Goal: Task Accomplishment & Management: Manage account settings

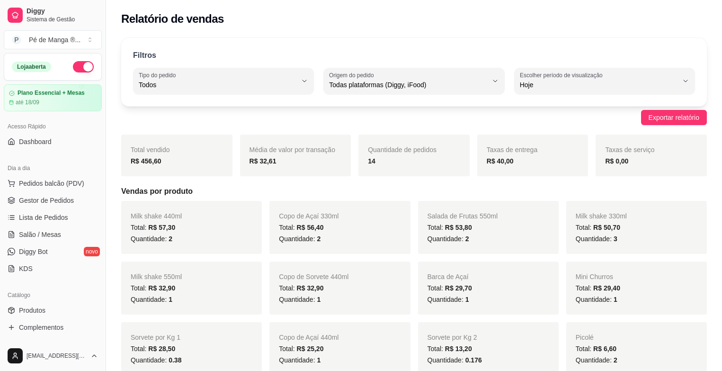
select select "ALL"
select select "0"
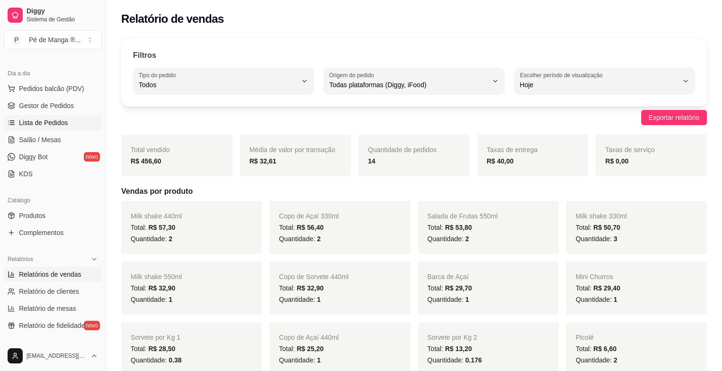
click at [80, 121] on link "Lista de Pedidos" at bounding box center [53, 122] width 98 height 15
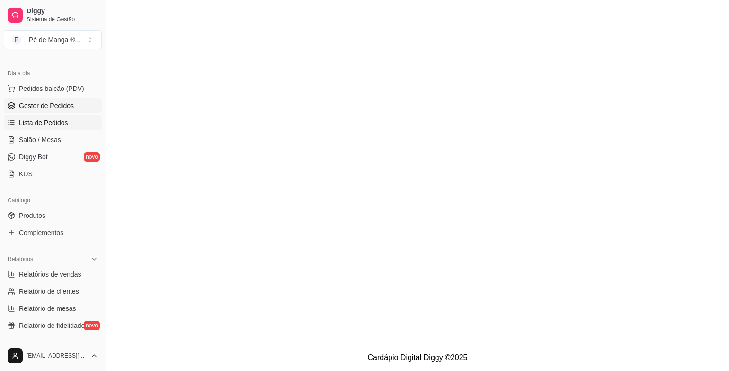
click at [83, 102] on link "Gestor de Pedidos" at bounding box center [53, 105] width 98 height 15
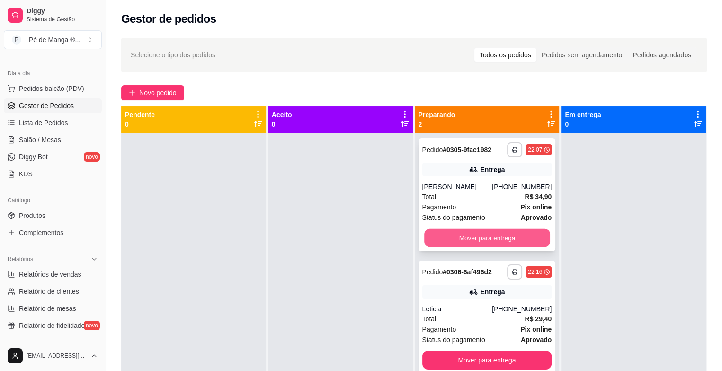
click at [485, 241] on button "Mover para entrega" at bounding box center [487, 238] width 126 height 18
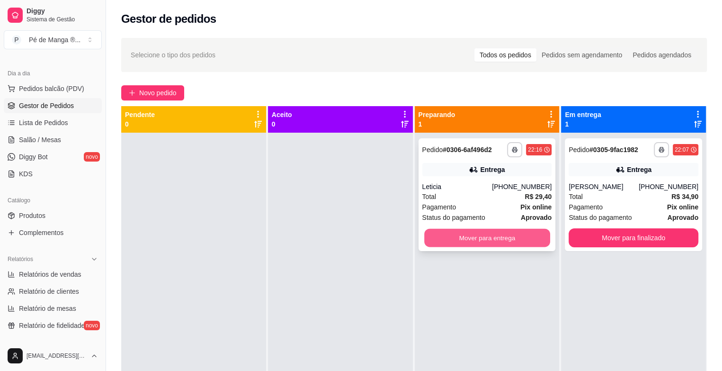
click at [509, 240] on button "Mover para entrega" at bounding box center [487, 238] width 126 height 18
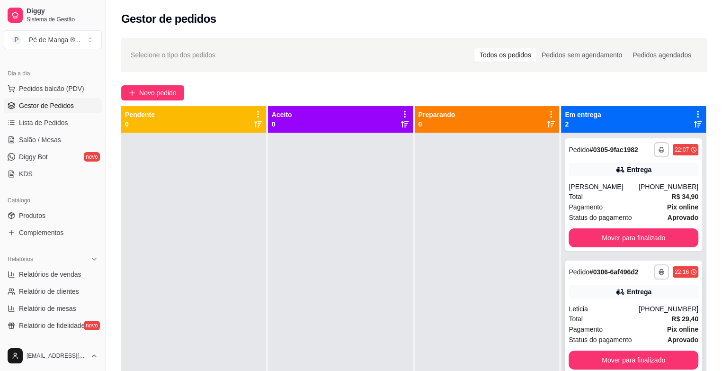
click at [601, 308] on div "Leticia" at bounding box center [604, 308] width 70 height 9
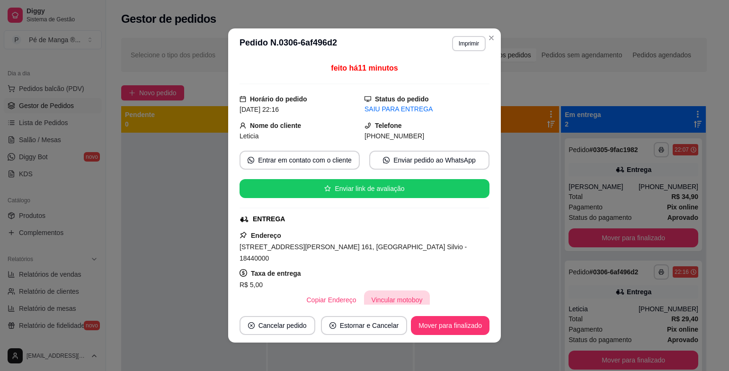
click at [384, 290] on button "Vincular motoboy" at bounding box center [397, 299] width 66 height 19
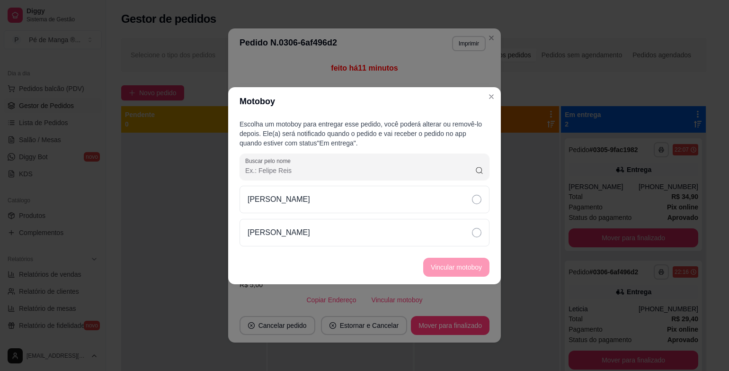
click at [417, 214] on div "[PERSON_NAME]" at bounding box center [365, 216] width 250 height 61
click at [441, 253] on footer "Vincular motoboy" at bounding box center [364, 267] width 273 height 34
click at [446, 241] on div "[PERSON_NAME]" at bounding box center [365, 232] width 250 height 27
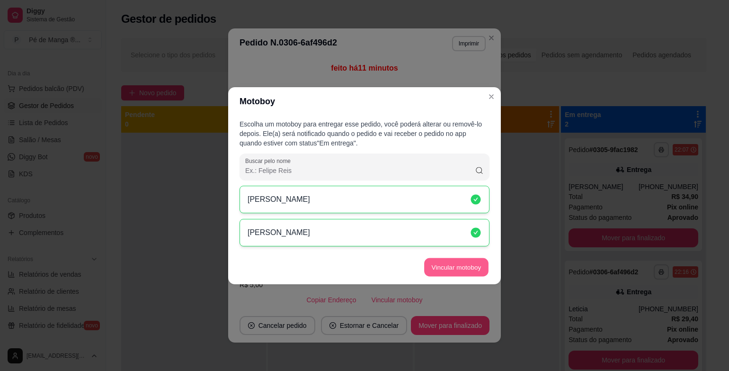
click at [450, 270] on button "Vincular motoboy" at bounding box center [456, 267] width 64 height 18
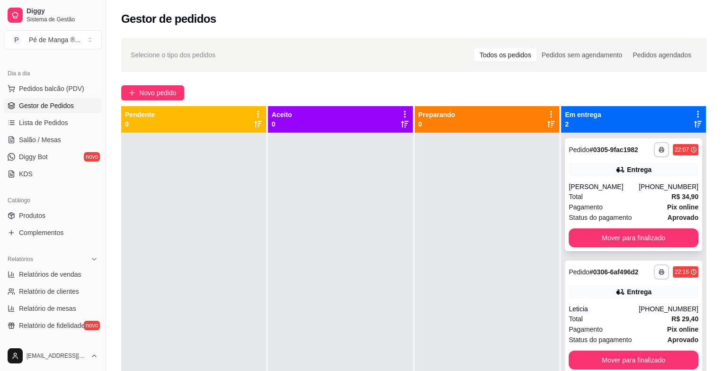
click at [603, 205] on div "Pagamento Pix online" at bounding box center [634, 207] width 130 height 10
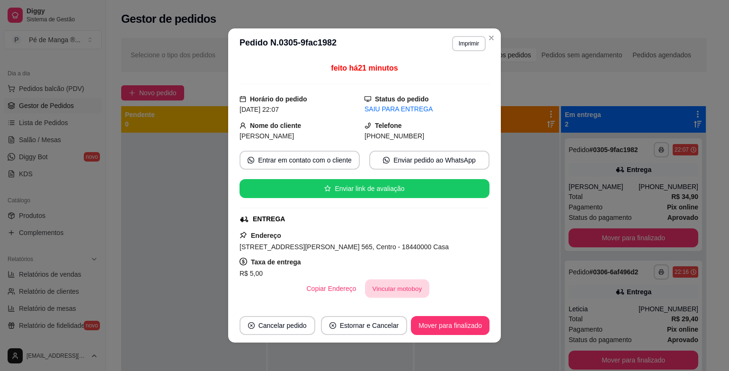
click at [400, 285] on button "Vincular motoboy" at bounding box center [397, 288] width 64 height 18
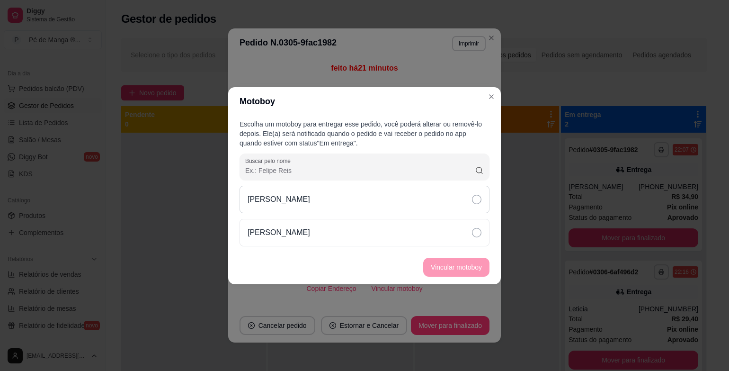
click at [366, 202] on div "[PERSON_NAME]" at bounding box center [365, 199] width 250 height 27
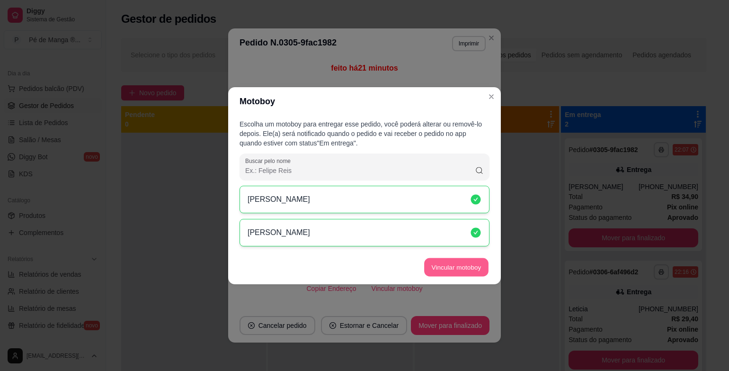
click at [455, 260] on button "Vincular motoboy" at bounding box center [456, 267] width 64 height 18
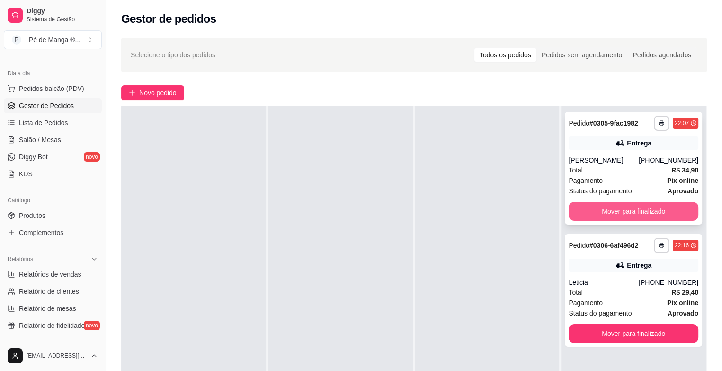
click at [650, 210] on button "Mover para finalizado" at bounding box center [634, 211] width 130 height 19
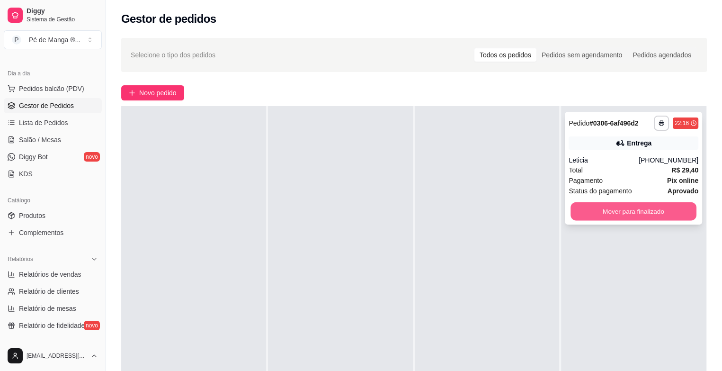
click at [642, 208] on button "Mover para finalizado" at bounding box center [634, 211] width 126 height 18
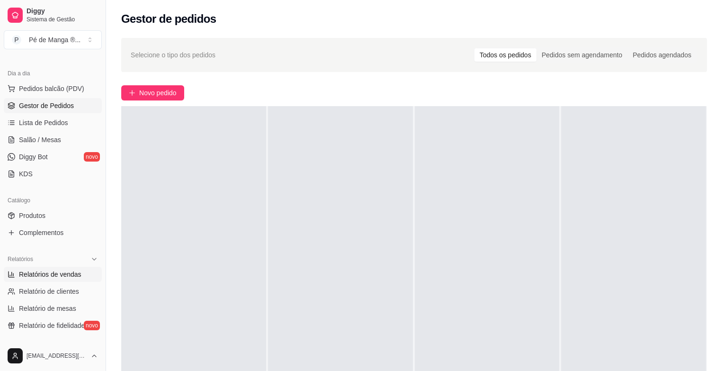
click at [53, 272] on span "Relatórios de vendas" at bounding box center [50, 273] width 62 height 9
select select "ALL"
select select "0"
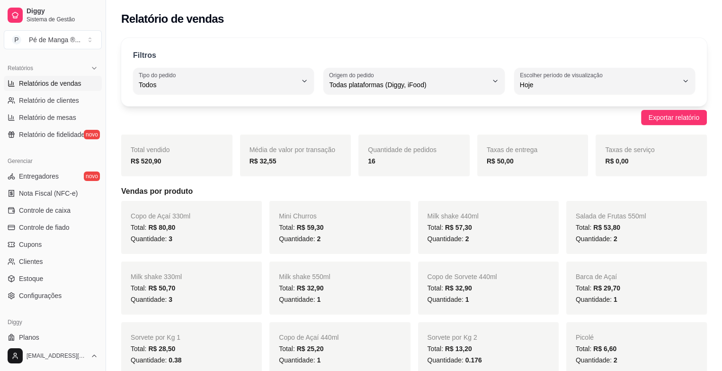
scroll to position [310, 0]
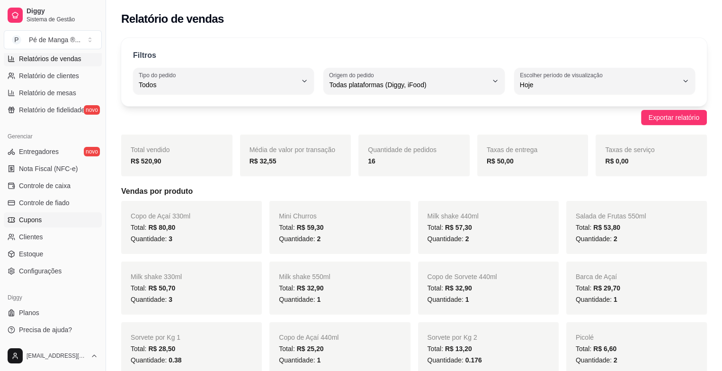
click at [67, 219] on link "Cupons" at bounding box center [53, 219] width 98 height 15
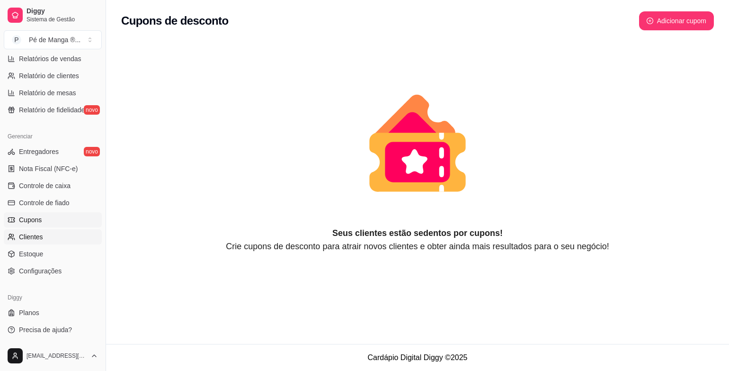
click at [61, 232] on link "Clientes" at bounding box center [53, 236] width 98 height 15
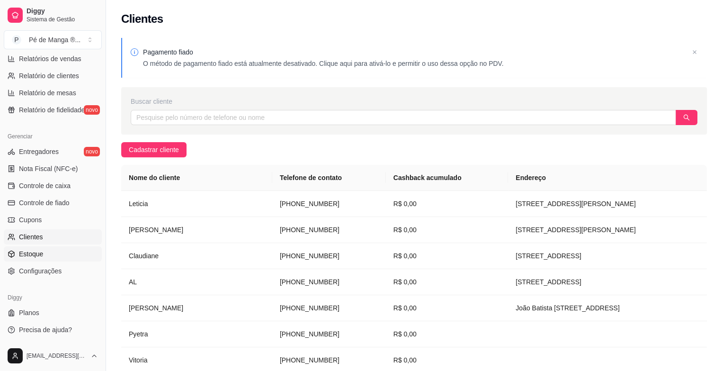
click at [51, 259] on link "Estoque" at bounding box center [53, 253] width 98 height 15
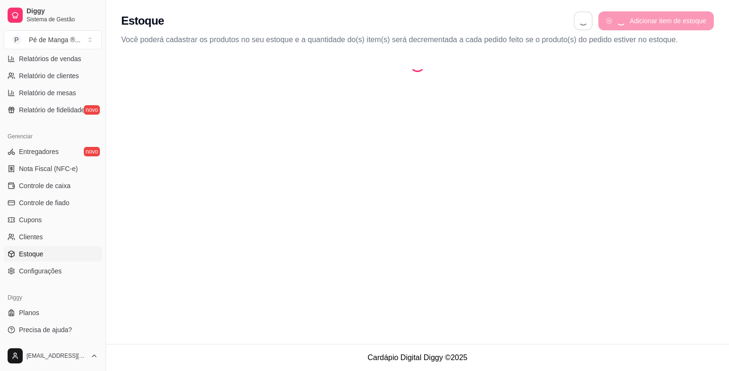
select select "QUANTITY_ORDER"
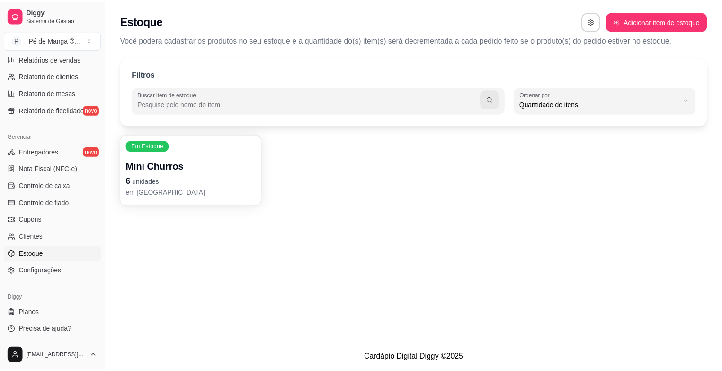
scroll to position [9, 0]
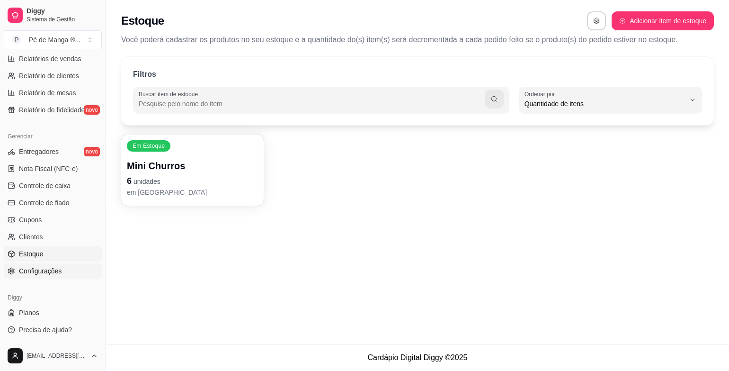
click at [68, 267] on link "Configurações" at bounding box center [53, 270] width 98 height 15
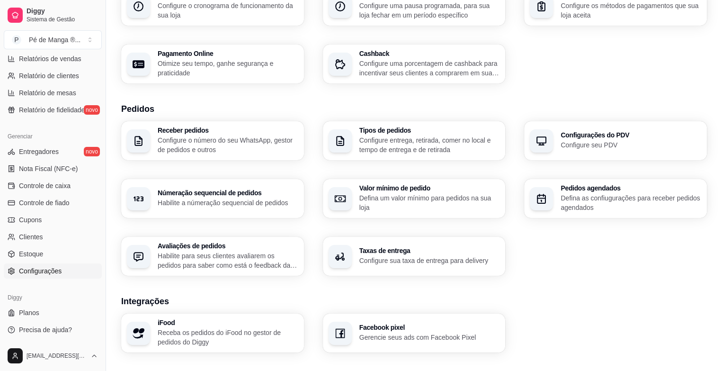
scroll to position [142, 0]
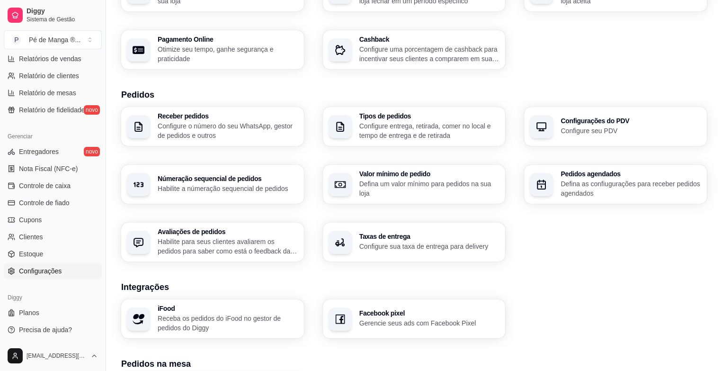
click at [267, 246] on p "Habilite para seus clientes avaliarem os pedidos para saber como está o feedbac…" at bounding box center [228, 246] width 141 height 19
click at [47, 234] on link "Clientes" at bounding box center [53, 236] width 98 height 15
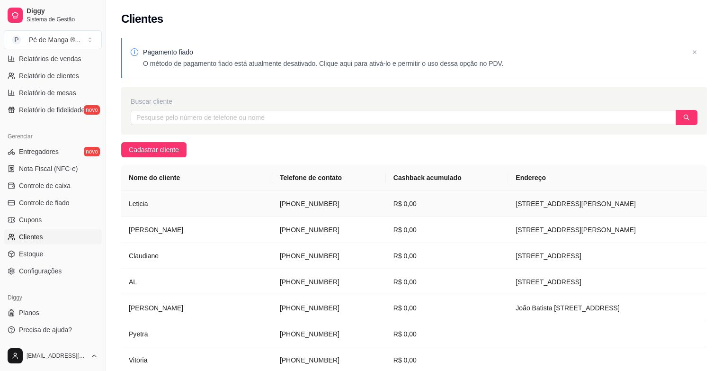
click at [272, 204] on td "[PHONE_NUMBER]" at bounding box center [329, 204] width 114 height 26
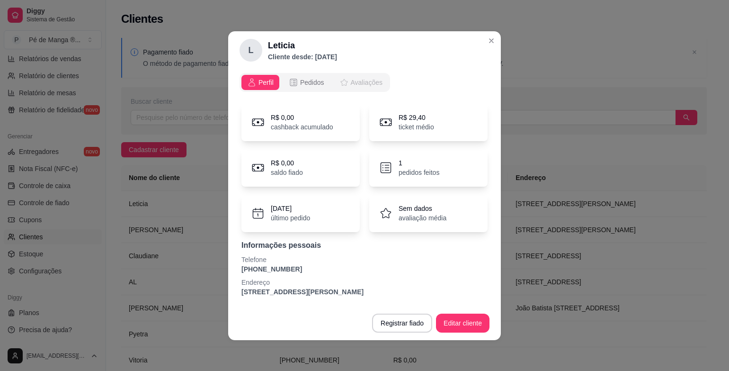
click at [373, 86] on span "Avaliações" at bounding box center [367, 82] width 32 height 9
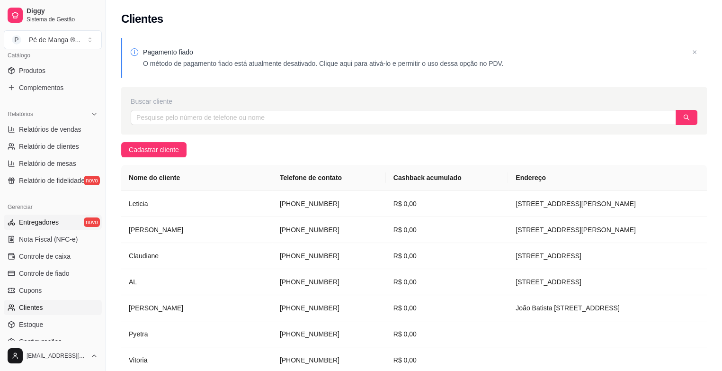
scroll to position [215, 0]
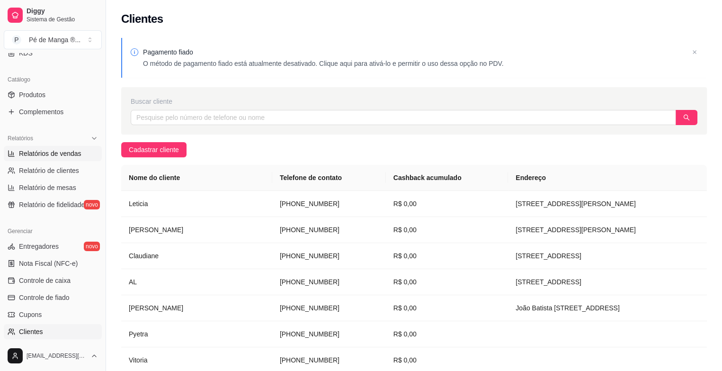
click at [46, 145] on div "Relatórios Relatórios de vendas Relatório de clientes Relatório de mesas Relató…" at bounding box center [53, 171] width 98 height 81
click at [45, 147] on link "Relatórios de vendas" at bounding box center [53, 153] width 98 height 15
select select "ALL"
select select "0"
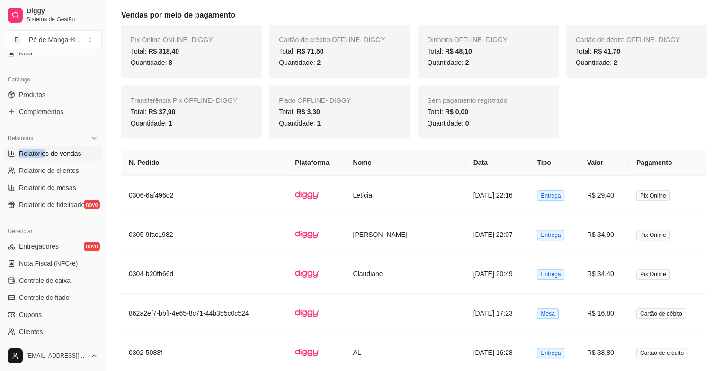
scroll to position [379, 0]
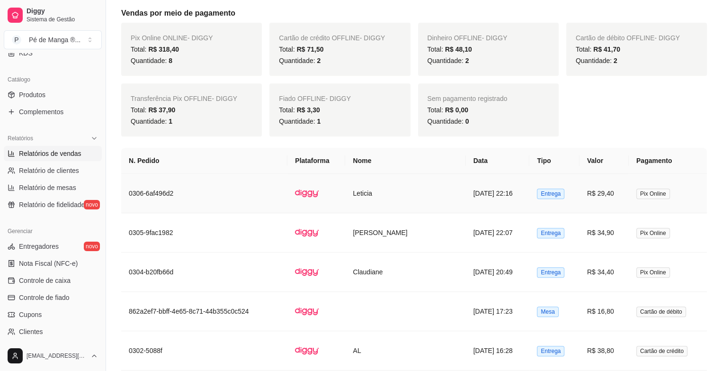
click at [608, 194] on td "R$ 29,40" at bounding box center [604, 193] width 49 height 39
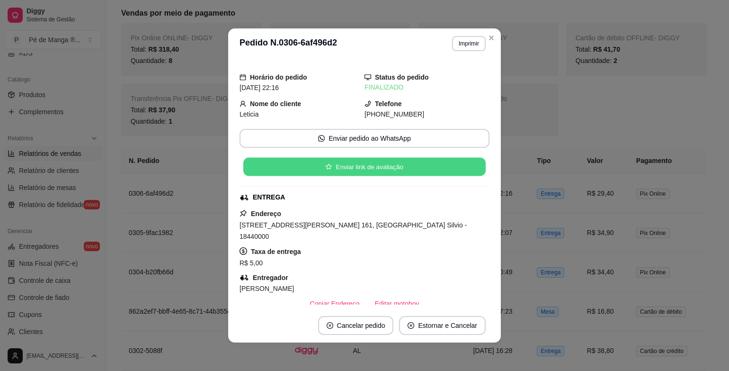
click at [381, 170] on button "Enviar link de avaliação" at bounding box center [364, 167] width 242 height 18
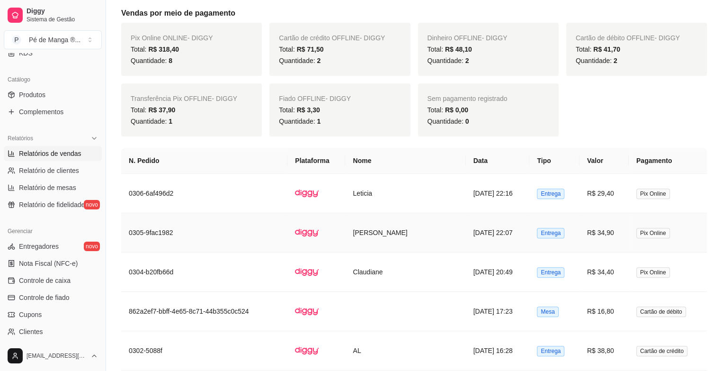
click at [378, 234] on td "[PERSON_NAME]" at bounding box center [405, 232] width 120 height 39
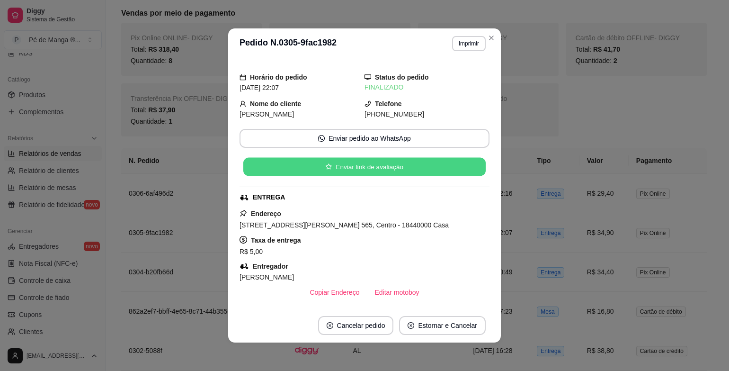
click at [376, 167] on button "Enviar link de avaliação" at bounding box center [364, 167] width 242 height 18
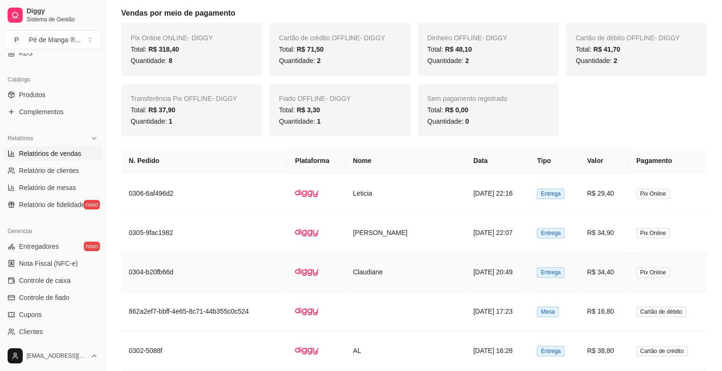
click at [372, 274] on td "Claudiane" at bounding box center [405, 271] width 120 height 39
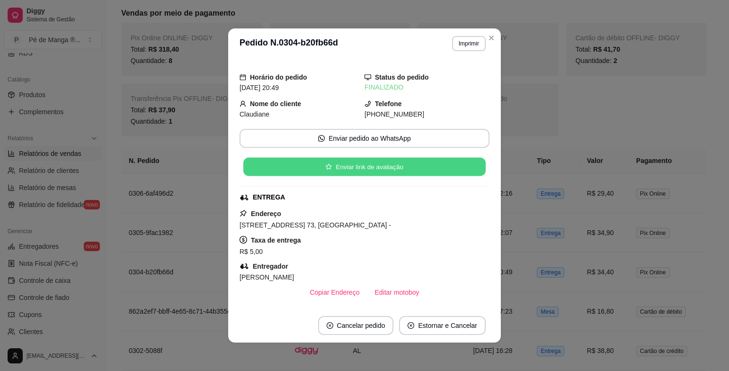
click at [348, 169] on button "Enviar link de avaliação" at bounding box center [364, 167] width 242 height 18
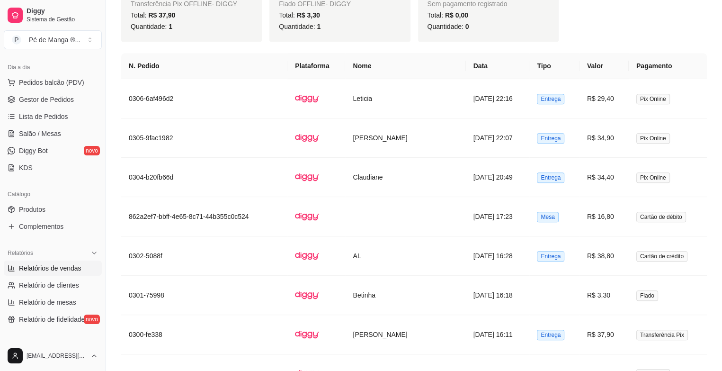
scroll to position [26, 0]
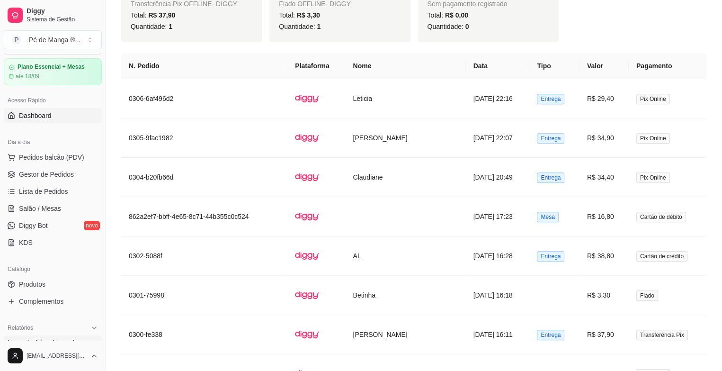
click at [68, 115] on link "Dashboard" at bounding box center [53, 115] width 98 height 15
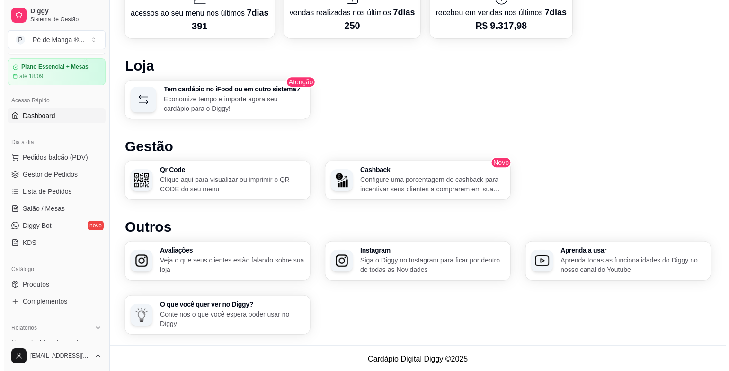
scroll to position [472, 0]
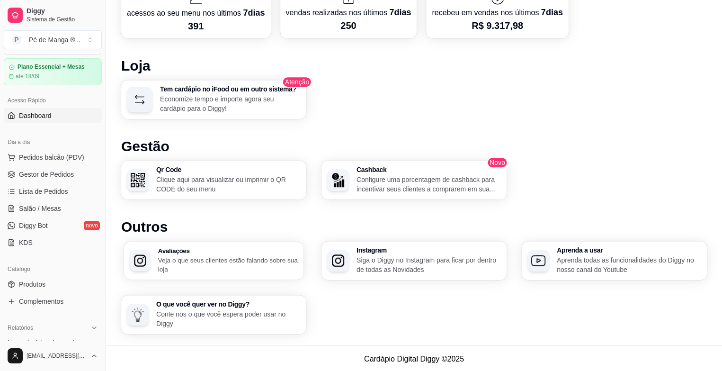
click at [261, 255] on p "Veja o que seus clientes estão falando sobre sua loja" at bounding box center [228, 264] width 140 height 18
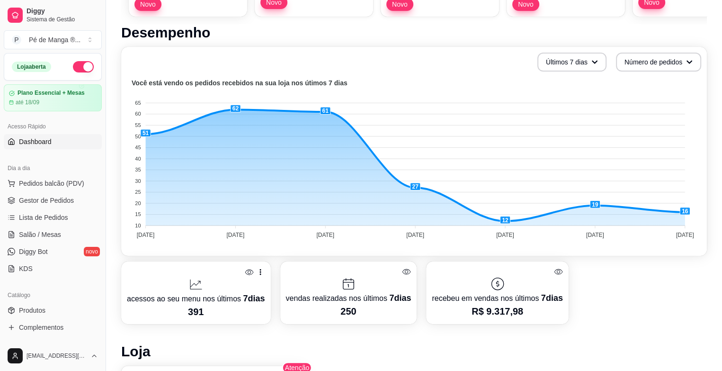
scroll to position [182, 0]
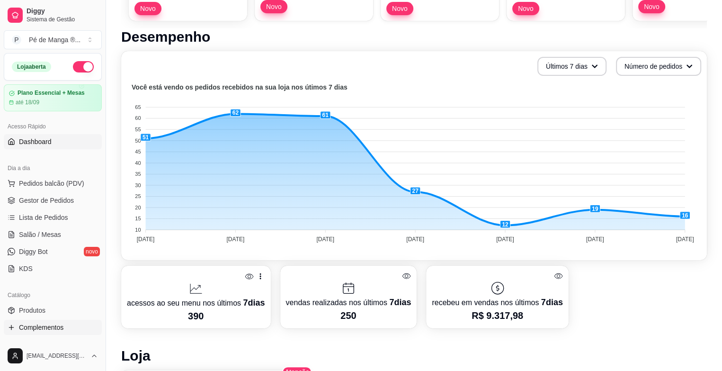
click at [88, 323] on link "Complementos" at bounding box center [53, 327] width 98 height 15
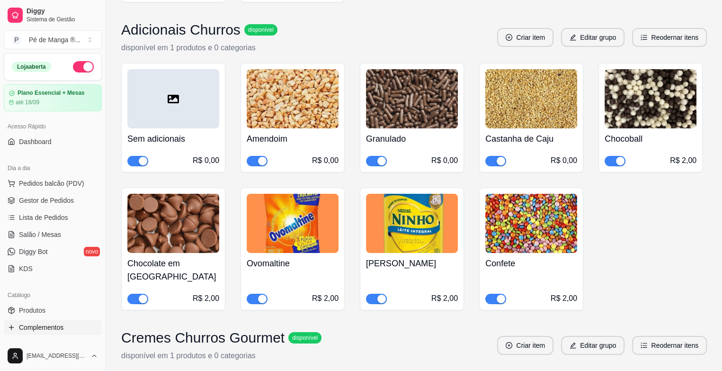
scroll to position [6835, 0]
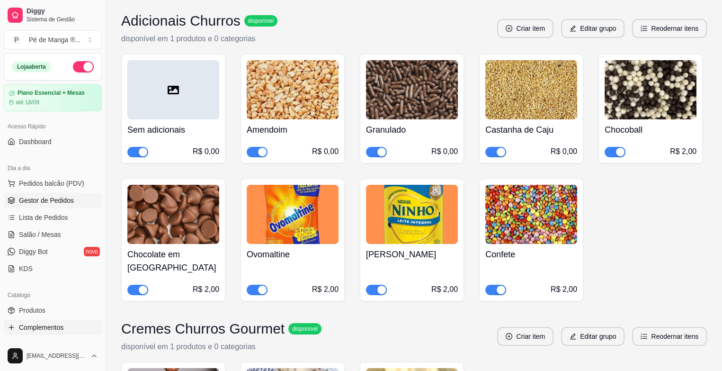
drag, startPoint x: 45, startPoint y: 193, endPoint x: 39, endPoint y: 198, distance: 8.4
click at [45, 194] on link "Gestor de Pedidos" at bounding box center [53, 200] width 98 height 15
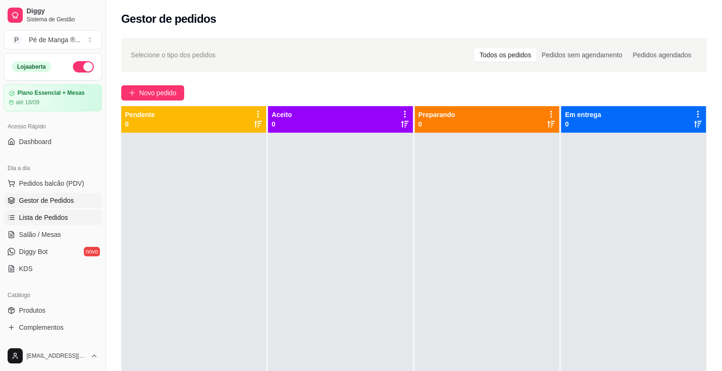
click at [82, 216] on link "Lista de Pedidos" at bounding box center [53, 217] width 98 height 15
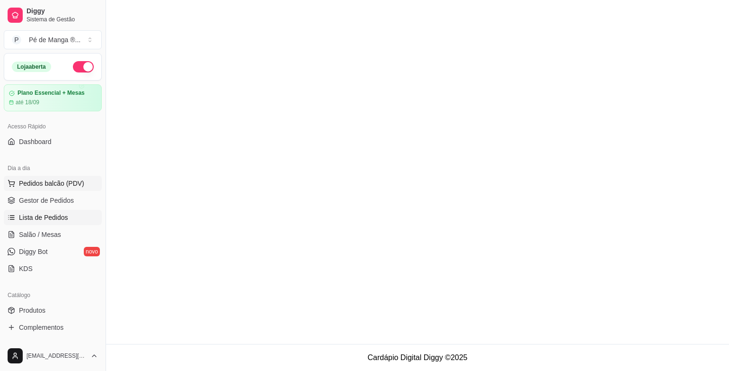
drag, startPoint x: 57, startPoint y: 180, endPoint x: 50, endPoint y: 182, distance: 7.3
click at [50, 182] on span "Pedidos balcão (PDV)" at bounding box center [51, 182] width 65 height 9
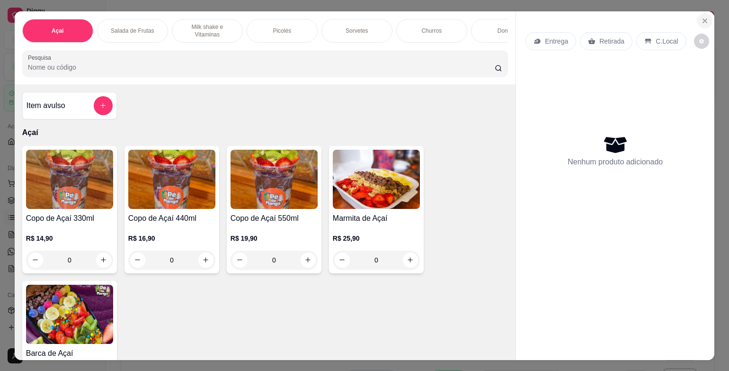
click at [701, 17] on icon "Close" at bounding box center [705, 21] width 8 height 8
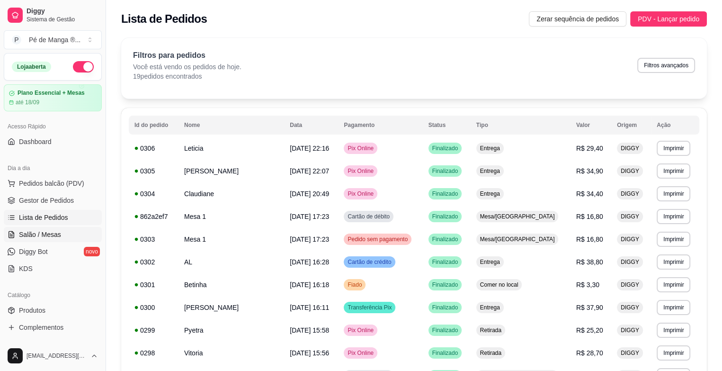
click at [77, 234] on link "Salão / Mesas" at bounding box center [53, 234] width 98 height 15
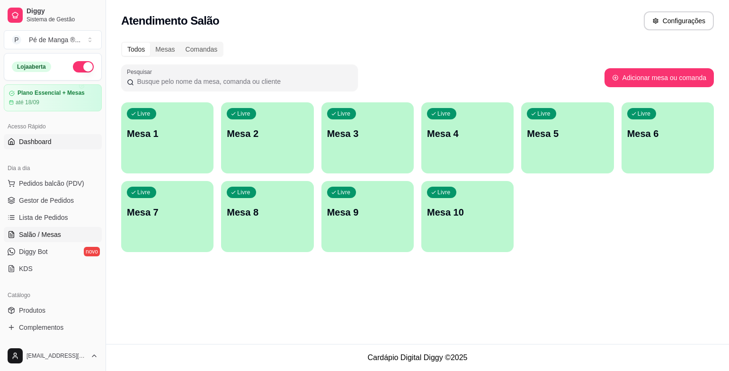
click at [17, 139] on link "Dashboard" at bounding box center [53, 141] width 98 height 15
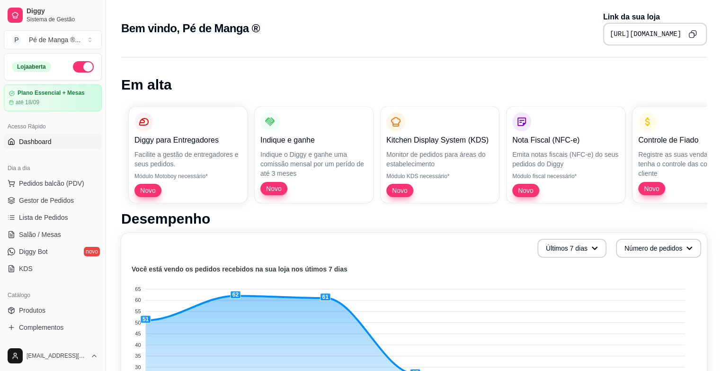
click at [270, 185] on span "Novo" at bounding box center [273, 188] width 23 height 9
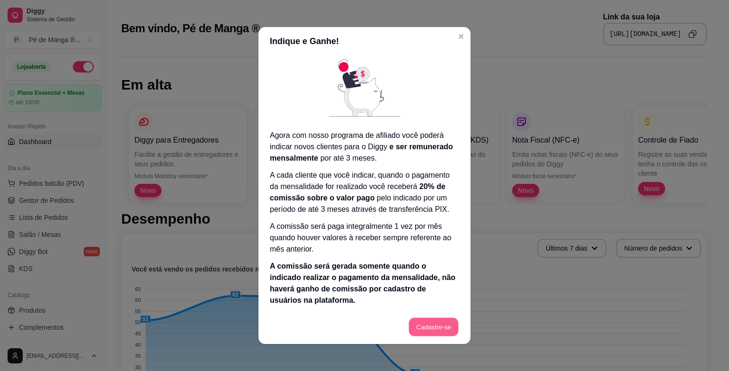
click at [430, 329] on button "Cadastre-se" at bounding box center [434, 327] width 50 height 18
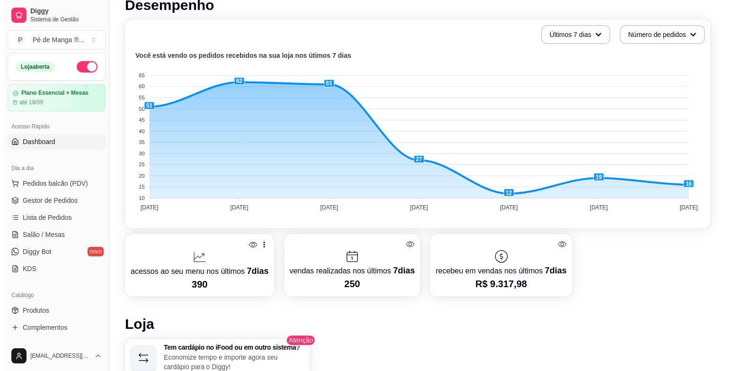
scroll to position [235, 0]
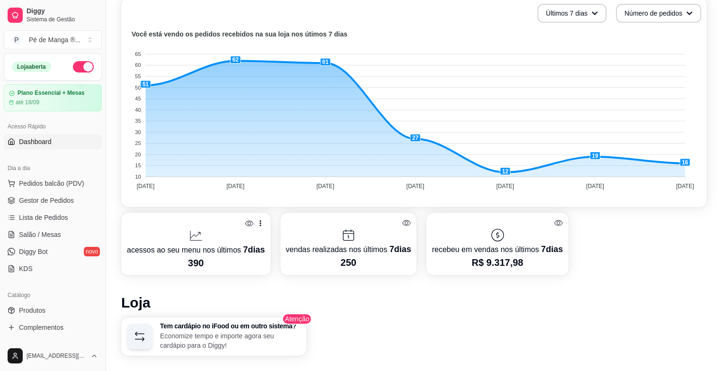
click at [243, 253] on span "7 dias" at bounding box center [254, 249] width 22 height 9
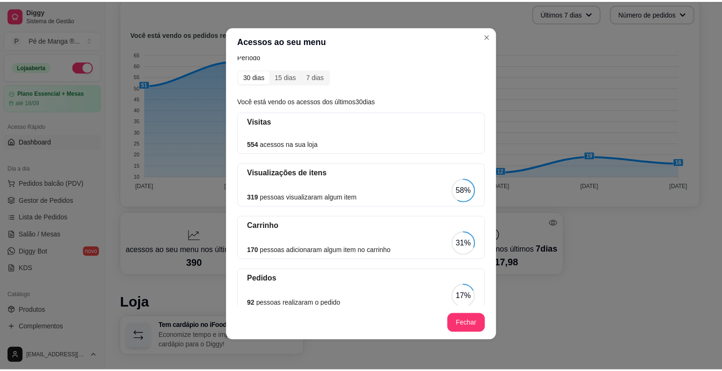
scroll to position [0, 0]
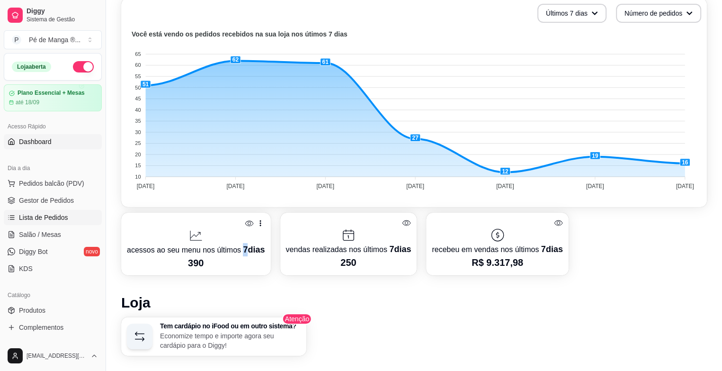
click at [73, 216] on link "Lista de Pedidos" at bounding box center [53, 217] width 98 height 15
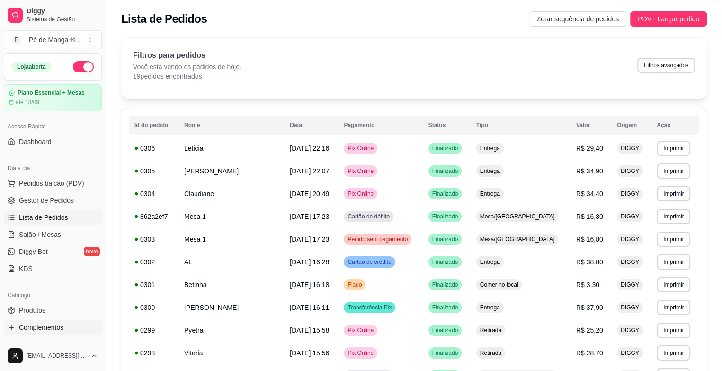
click at [60, 329] on span "Complementos" at bounding box center [41, 326] width 45 height 9
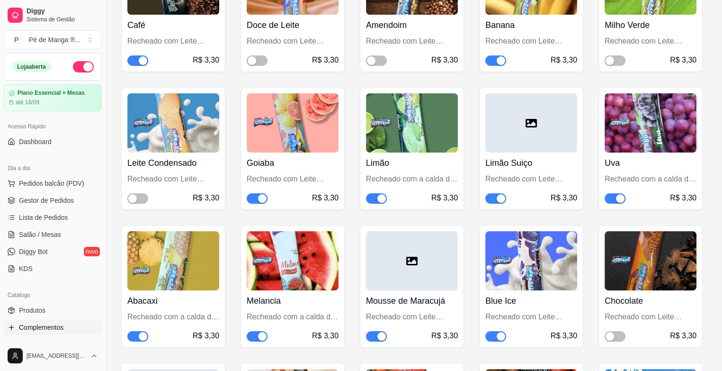
scroll to position [3629, 0]
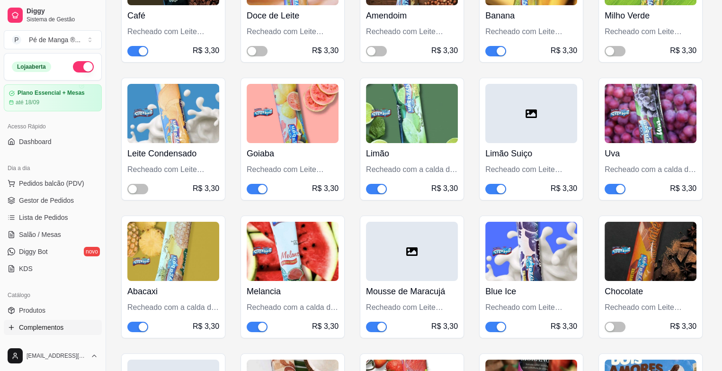
click at [606, 184] on span "button" at bounding box center [615, 189] width 21 height 10
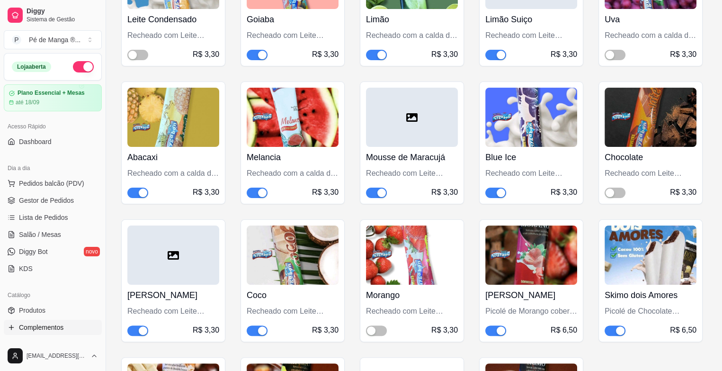
scroll to position [3790, 0]
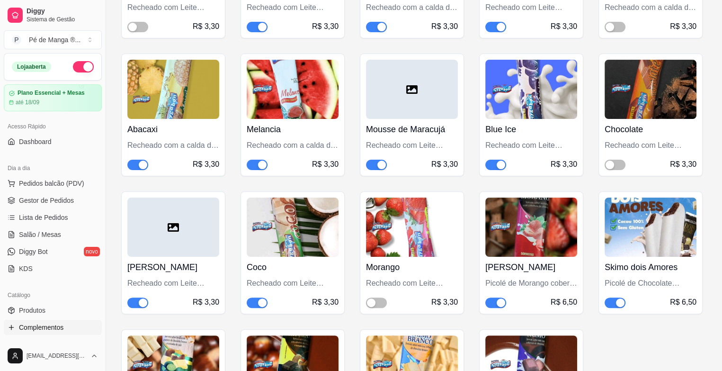
click at [134, 251] on div "Coco Queimado Recheado com Leite Condensado. R$ 3,30" at bounding box center [173, 252] width 104 height 123
click at [134, 297] on span "button" at bounding box center [137, 302] width 21 height 10
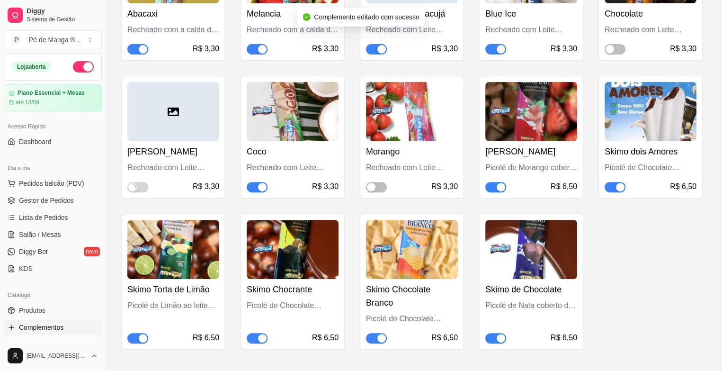
scroll to position [3915, 0]
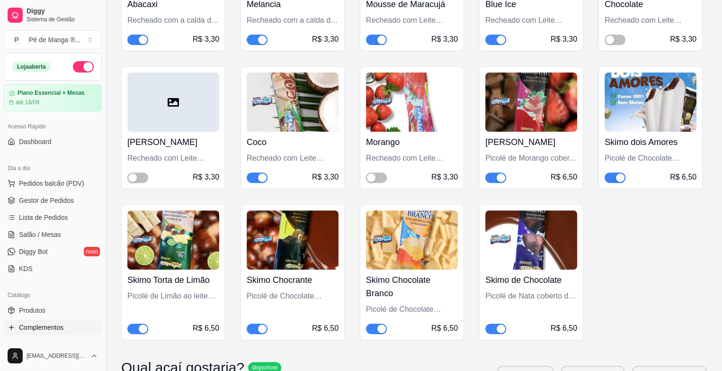
click at [134, 323] on span "button" at bounding box center [137, 328] width 21 height 10
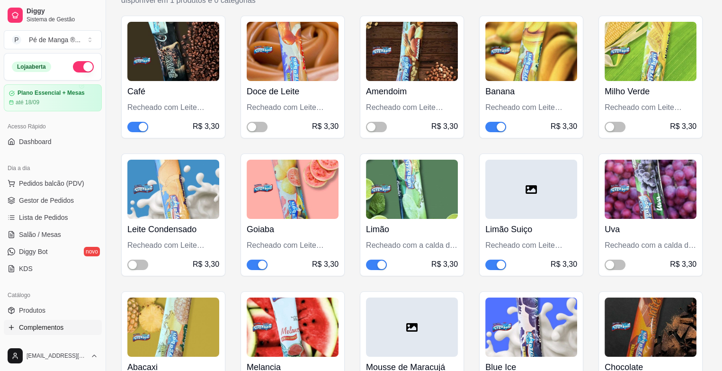
scroll to position [3551, 0]
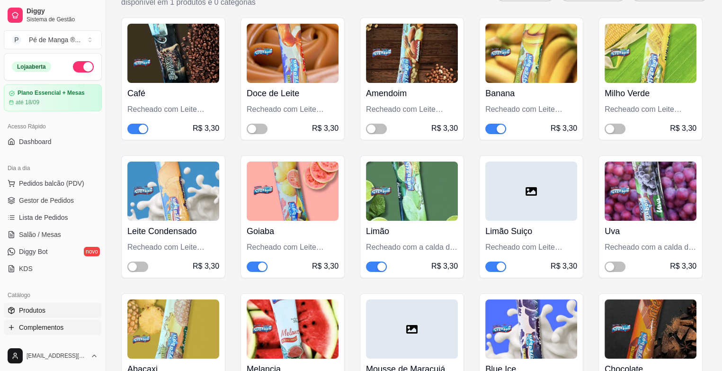
click at [75, 312] on link "Produtos" at bounding box center [53, 310] width 98 height 15
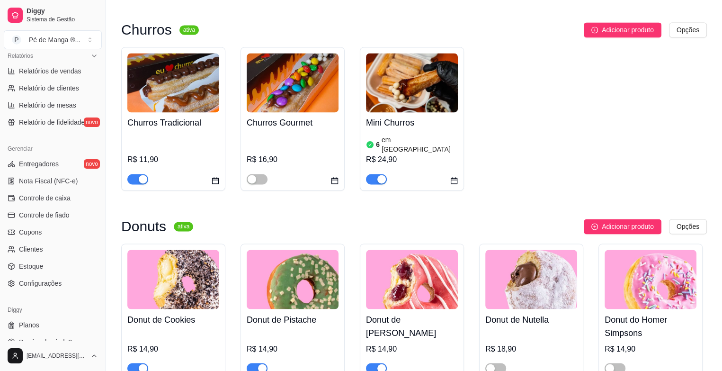
scroll to position [310, 0]
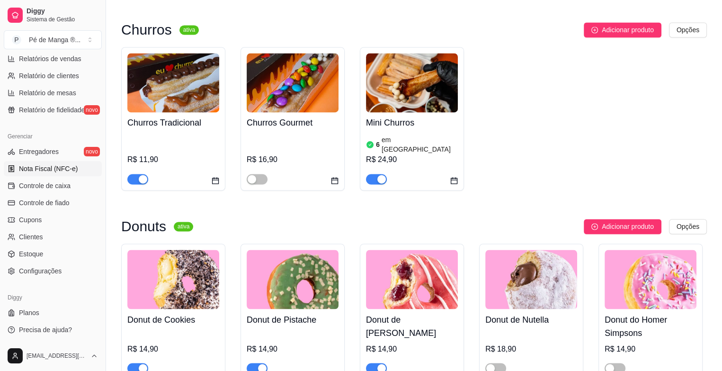
click at [59, 172] on span "Nota Fiscal (NFC-e)" at bounding box center [48, 168] width 59 height 9
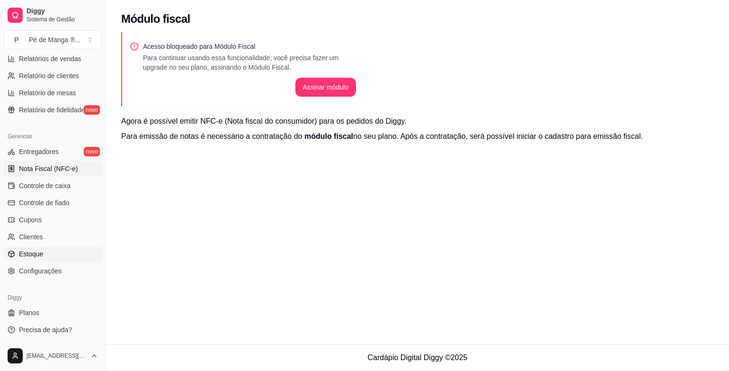
click at [51, 247] on link "Estoque" at bounding box center [53, 253] width 98 height 15
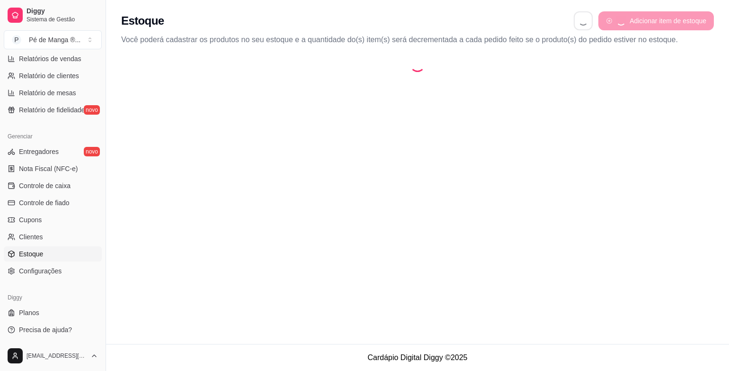
select select "QUANTITY_ORDER"
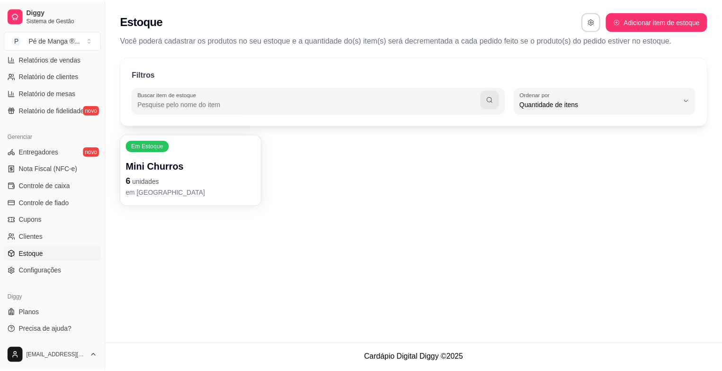
scroll to position [9, 0]
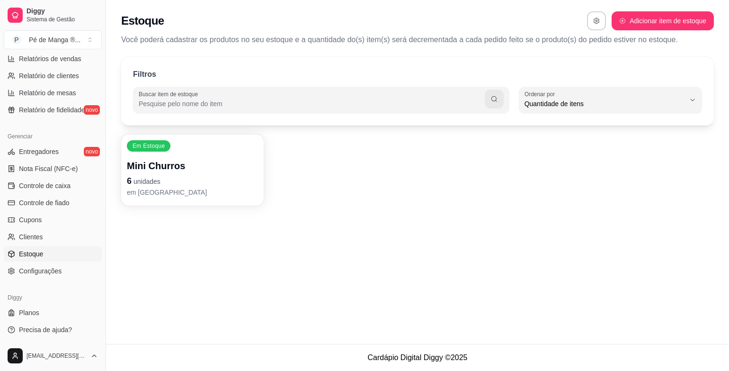
click at [51, 262] on ul "Entregadores novo Nota Fiscal (NFC-e) Controle de caixa Controle de fiado Cupon…" at bounding box center [53, 211] width 98 height 134
click at [47, 268] on span "Configurações" at bounding box center [40, 270] width 43 height 9
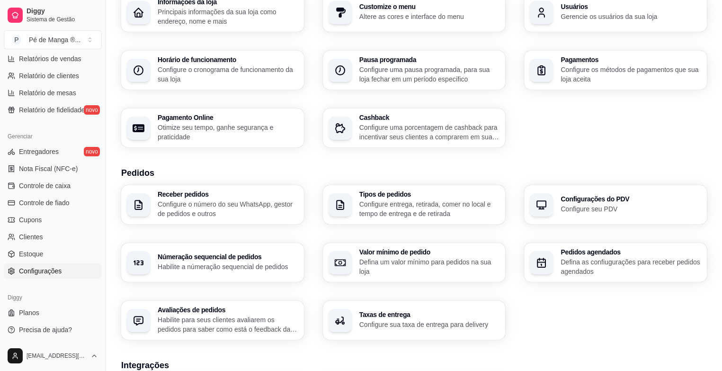
scroll to position [95, 0]
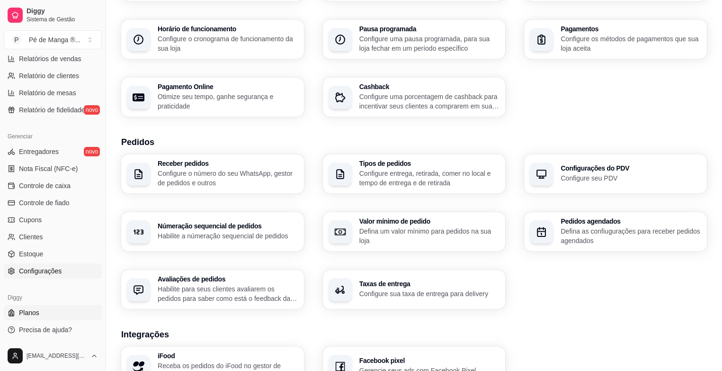
click at [38, 309] on link "Planos" at bounding box center [53, 312] width 98 height 15
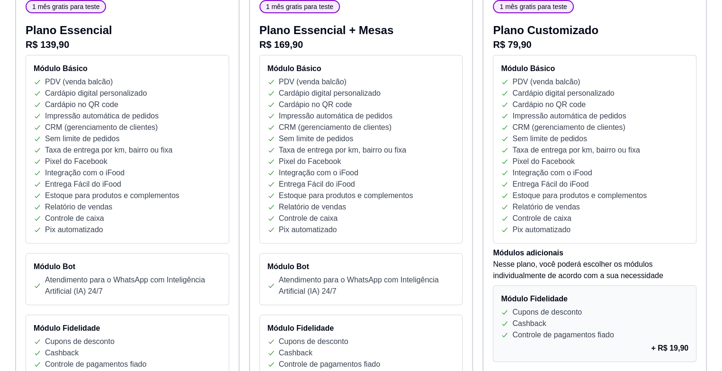
scroll to position [116, 0]
